Goal: Information Seeking & Learning: Learn about a topic

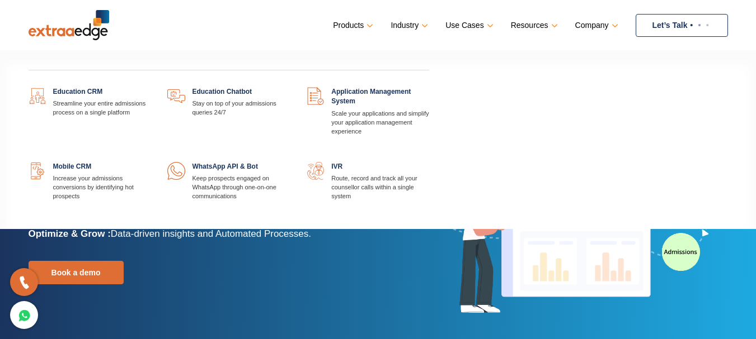
click at [369, 25] on link "Products" at bounding box center [352, 25] width 38 height 16
click at [150, 87] on link at bounding box center [150, 87] width 0 height 0
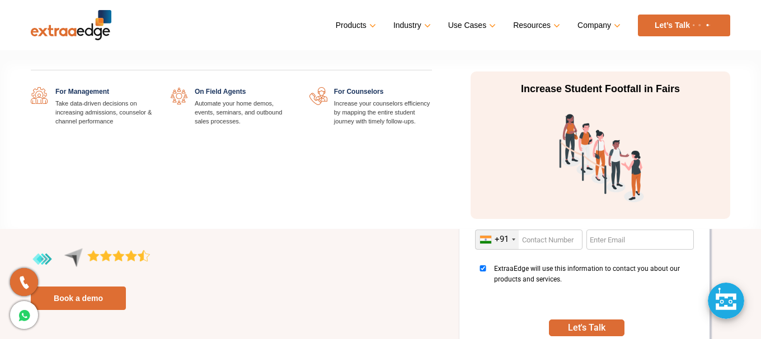
click at [457, 25] on link "Use Cases" at bounding box center [470, 25] width 45 height 16
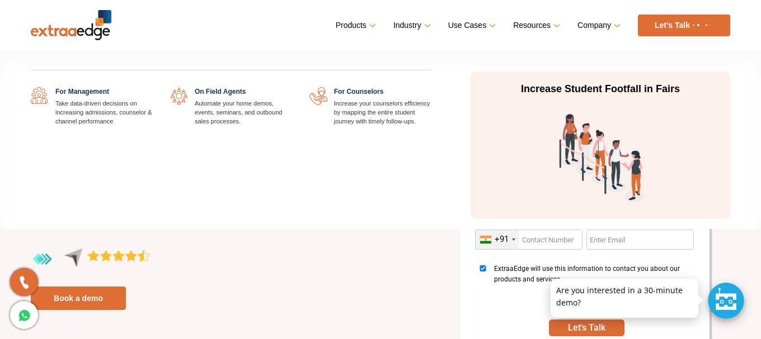
click at [432, 87] on link at bounding box center [432, 87] width 0 height 0
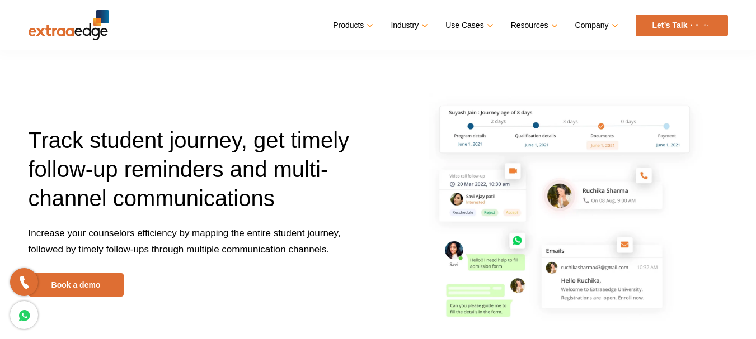
drag, startPoint x: 36, startPoint y: 133, endPoint x: 325, endPoint y: 187, distance: 294.2
click at [325, 187] on h1 "Track student journey, get timely follow-up reminders and multi-channel communi…" at bounding box center [199, 176] width 341 height 100
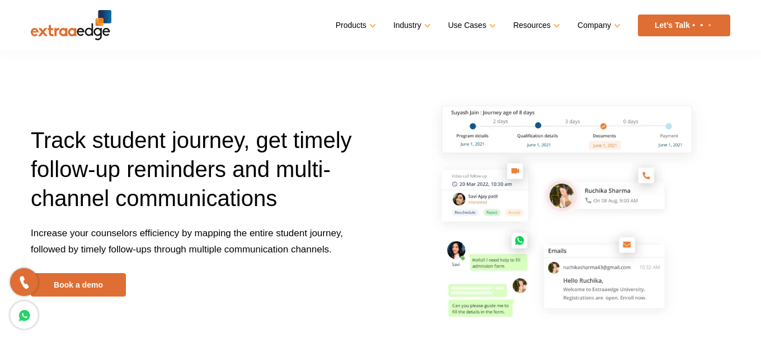
click at [287, 96] on div "Track student journey, get timely follow-up reminders and multi-channel communi…" at bounding box center [380, 211] width 716 height 249
drag, startPoint x: 31, startPoint y: 137, endPoint x: 296, endPoint y: 100, distance: 268.3
click at [342, 210] on h1 "Track student journey, get timely follow-up reminders and multi-channel communi…" at bounding box center [201, 176] width 341 height 100
